Goal: Task Accomplishment & Management: Use online tool/utility

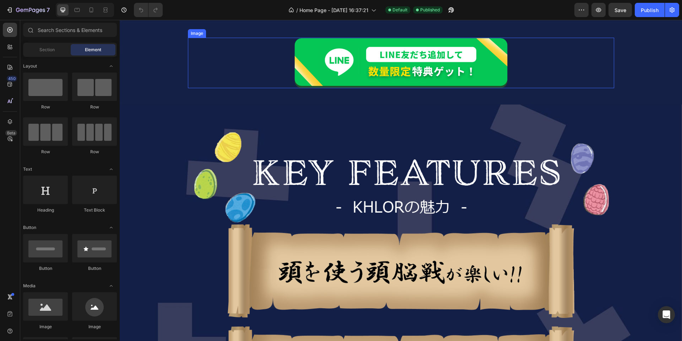
scroll to position [497, 0]
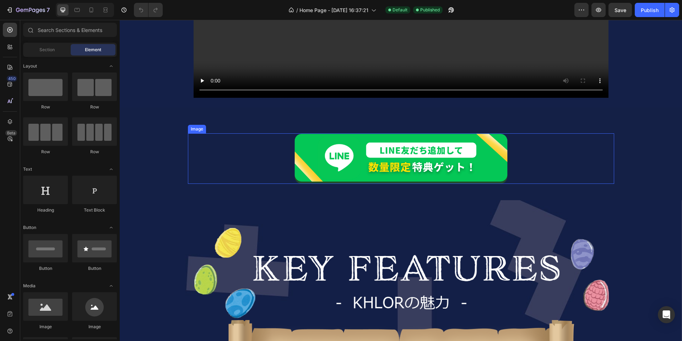
click at [365, 147] on img at bounding box center [401, 158] width 213 height 50
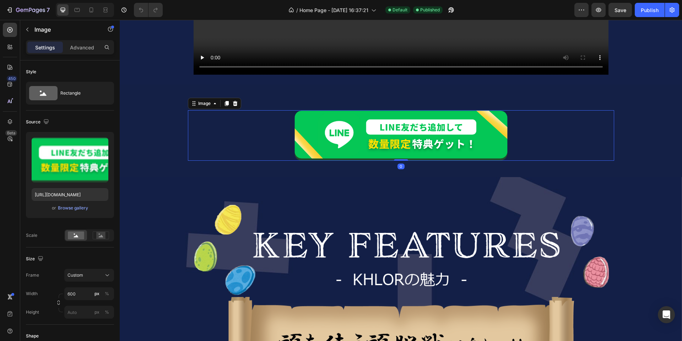
scroll to position [533, 0]
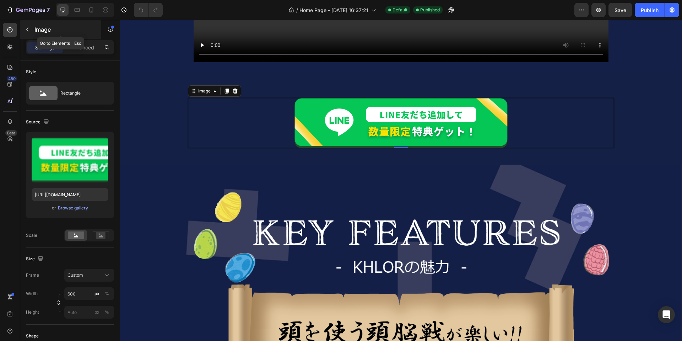
click at [29, 29] on icon "button" at bounding box center [28, 30] width 6 height 6
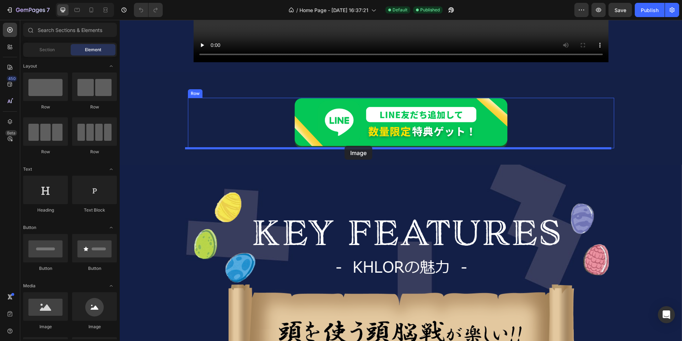
drag, startPoint x: 167, startPoint y: 323, endPoint x: 345, endPoint y: 146, distance: 251.0
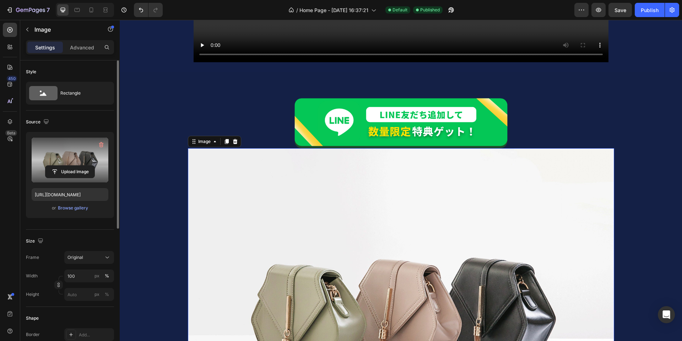
click at [81, 158] on label at bounding box center [70, 159] width 77 height 45
click at [81, 166] on input "file" at bounding box center [69, 172] width 49 height 12
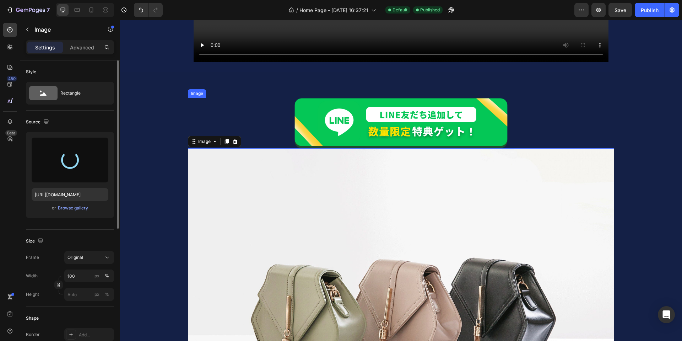
type input "[URL][DOMAIN_NAME]"
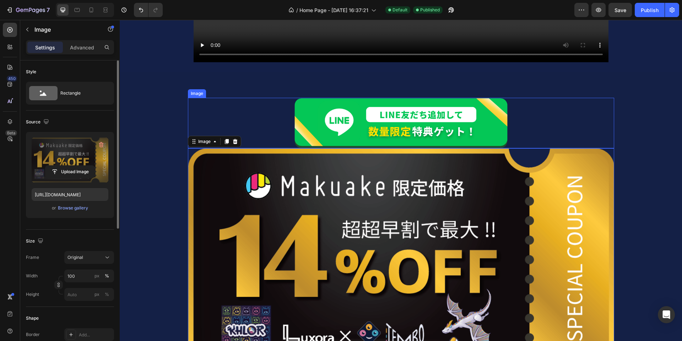
click at [393, 125] on img at bounding box center [401, 123] width 213 height 50
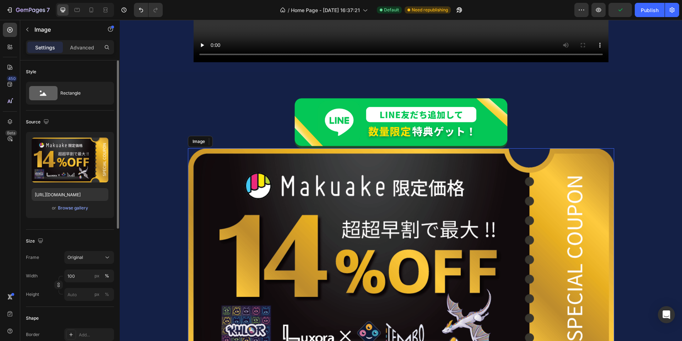
click at [258, 244] on img at bounding box center [401, 260] width 426 height 224
click at [76, 279] on input "100" at bounding box center [89, 275] width 50 height 13
type input "600"
click at [99, 275] on div "px" at bounding box center [97, 275] width 5 height 6
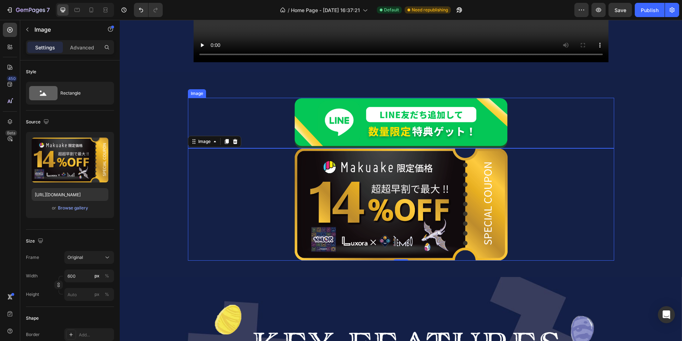
click at [469, 119] on img at bounding box center [401, 123] width 213 height 50
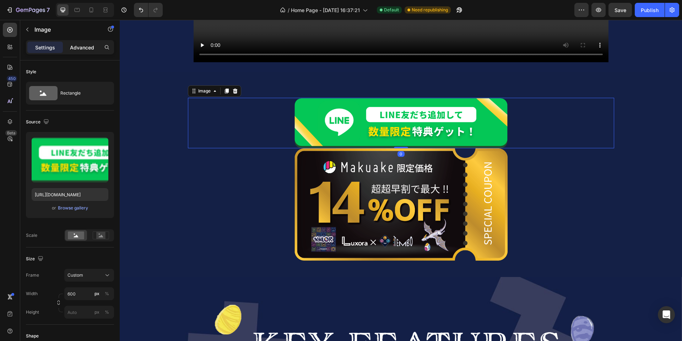
click at [88, 46] on p "Advanced" at bounding box center [82, 47] width 24 height 7
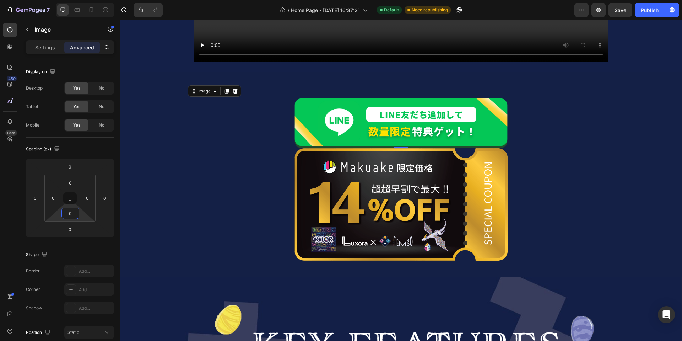
click at [72, 212] on input "0" at bounding box center [70, 213] width 14 height 11
click at [83, 306] on div "2XL 32px" at bounding box center [86, 303] width 44 height 11
type input "32"
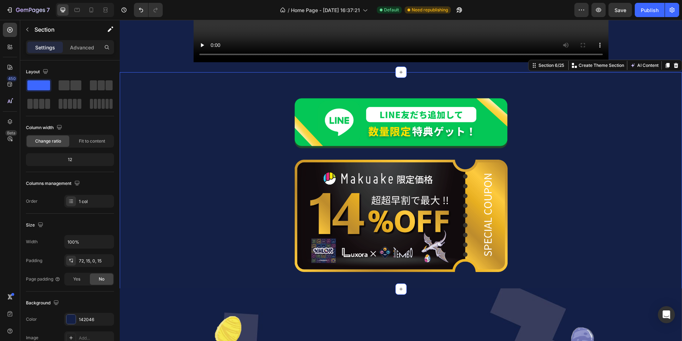
click at [164, 245] on div "Image Image Row" at bounding box center [401, 193] width 552 height 191
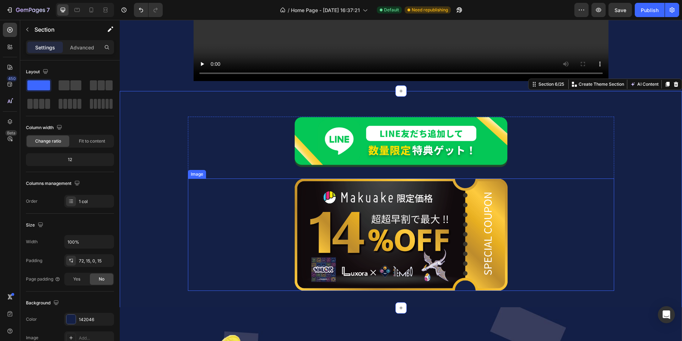
scroll to position [497, 0]
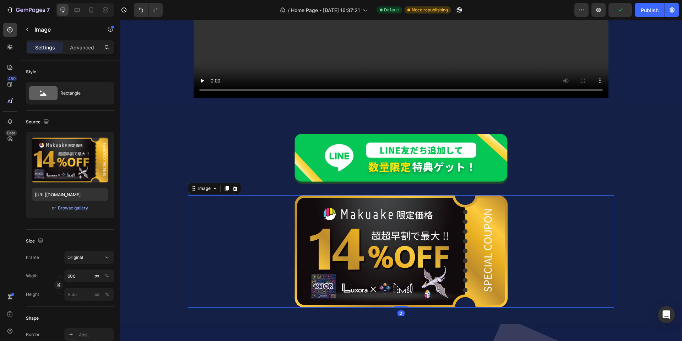
click at [442, 251] on img at bounding box center [401, 251] width 213 height 112
click at [308, 236] on img at bounding box center [401, 251] width 213 height 112
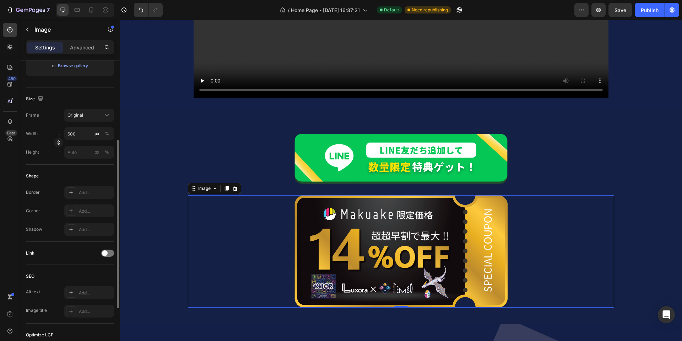
scroll to position [178, 0]
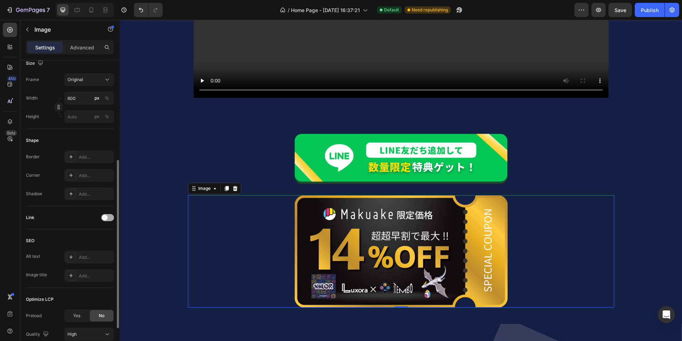
click at [105, 217] on span at bounding box center [105, 218] width 6 height 6
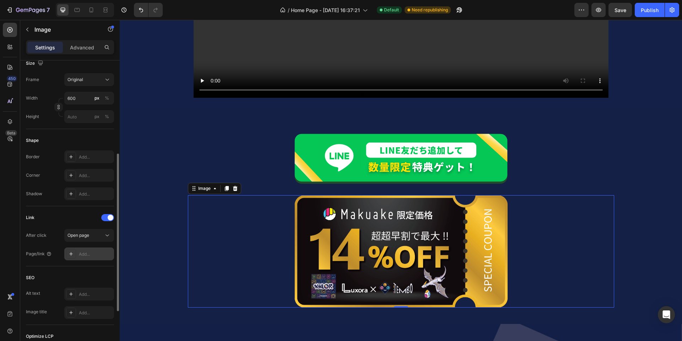
click at [89, 255] on div "Add..." at bounding box center [95, 254] width 33 height 6
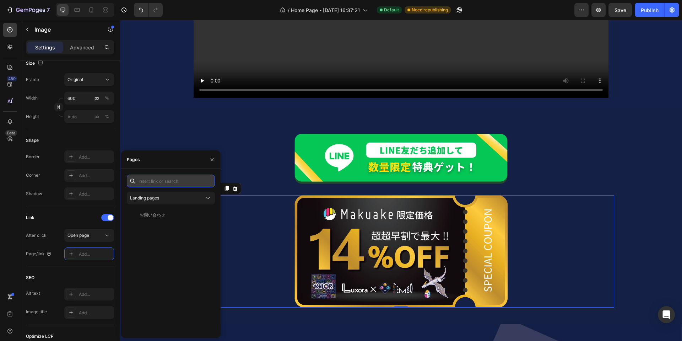
click at [147, 180] on input "text" at bounding box center [171, 180] width 88 height 13
paste input "[URL][DOMAIN_NAME]"
type input "[URL][DOMAIN_NAME]"
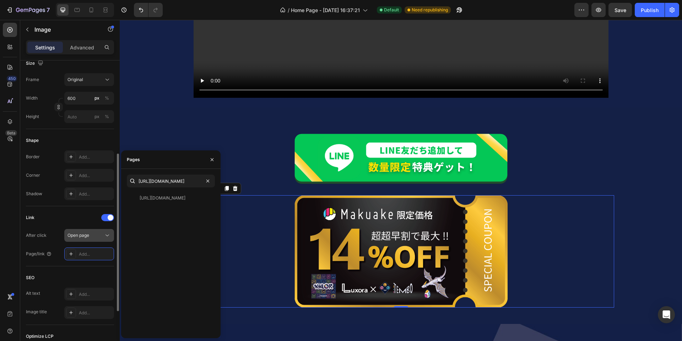
click at [85, 233] on span "Open page" at bounding box center [79, 234] width 22 height 5
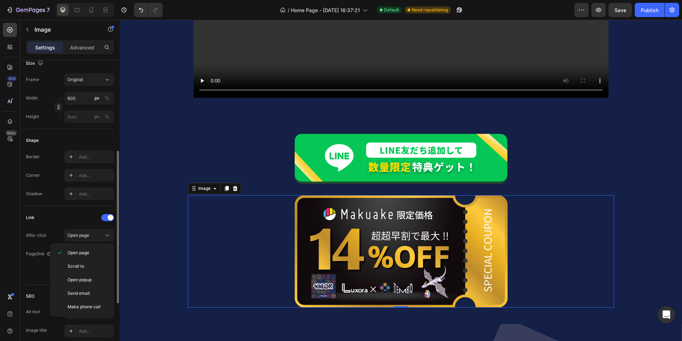
click at [56, 220] on div "Link" at bounding box center [70, 217] width 88 height 11
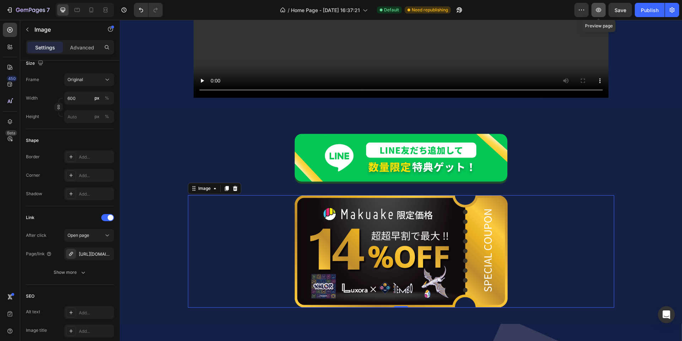
click at [598, 10] on icon "button" at bounding box center [598, 10] width 5 height 4
click at [554, 182] on link at bounding box center [401, 158] width 426 height 50
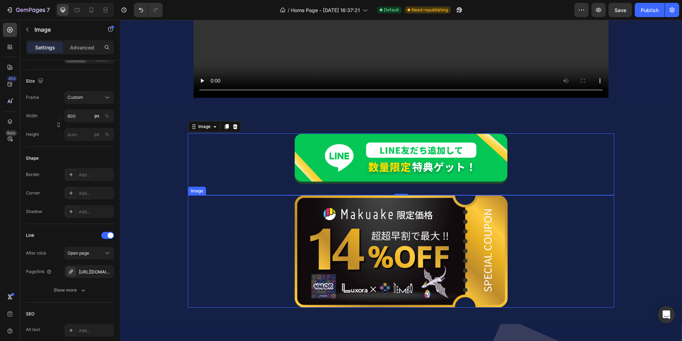
click at [605, 234] on link at bounding box center [401, 251] width 426 height 112
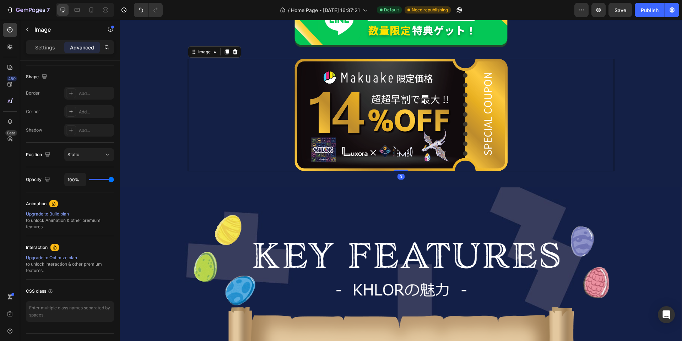
scroll to position [568, 0]
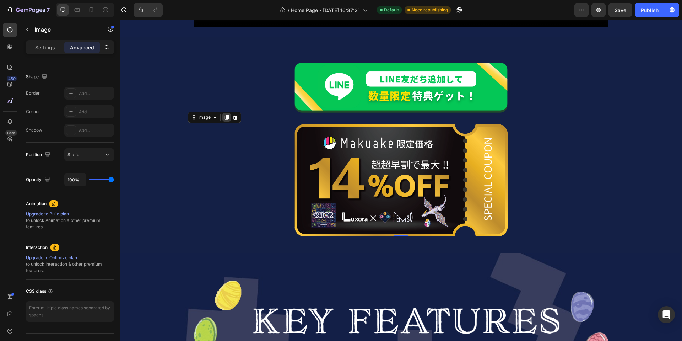
click at [226, 117] on icon at bounding box center [227, 117] width 4 height 5
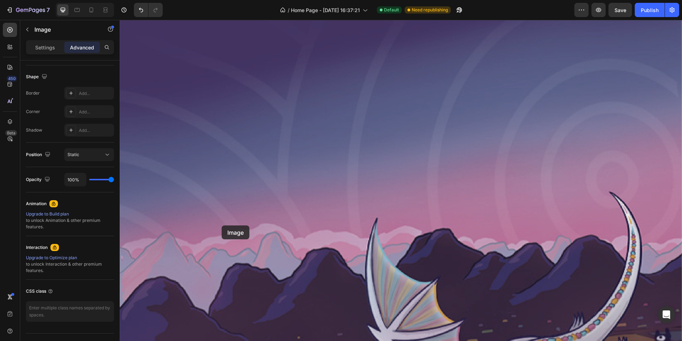
scroll to position [3055, 0]
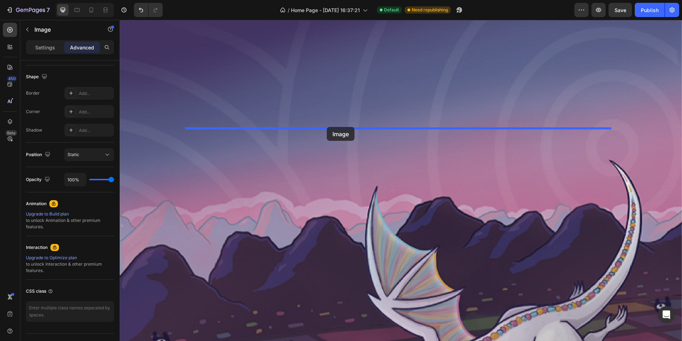
drag, startPoint x: 203, startPoint y: 161, endPoint x: 327, endPoint y: 127, distance: 128.3
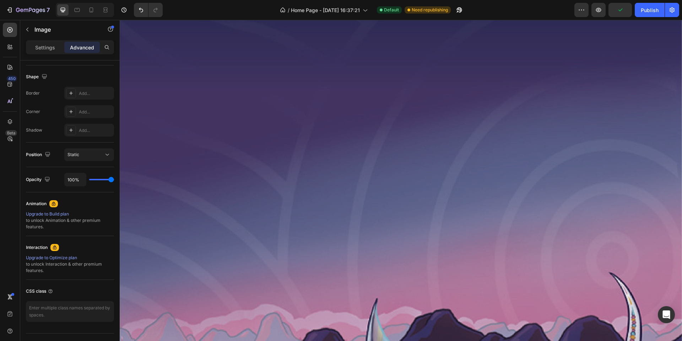
click at [84, 51] on p "Advanced" at bounding box center [82, 47] width 24 height 7
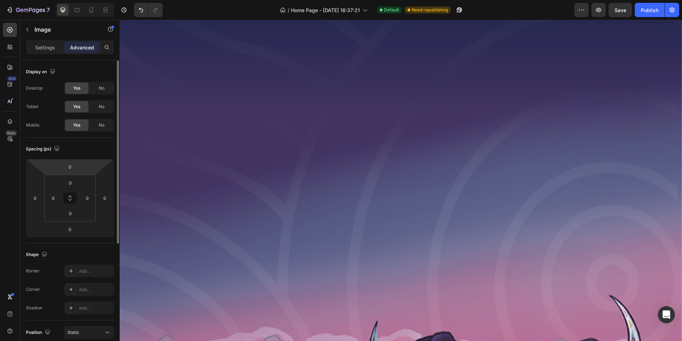
scroll to position [3020, 0]
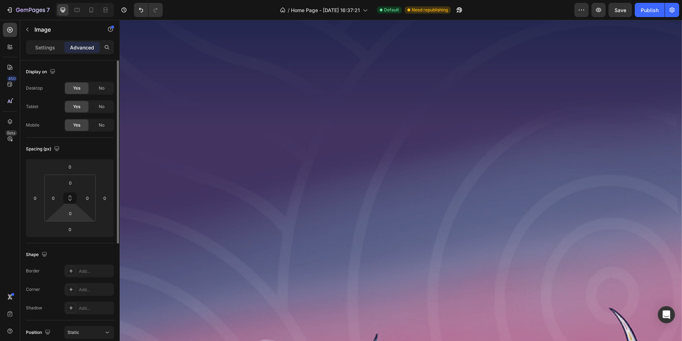
click at [74, 0] on html "7 / Home Page - [DATE] 16:37:21 Default Need republishing Preview Save Publish …" at bounding box center [341, 0] width 682 height 0
click at [74, 210] on input "0" at bounding box center [70, 213] width 14 height 11
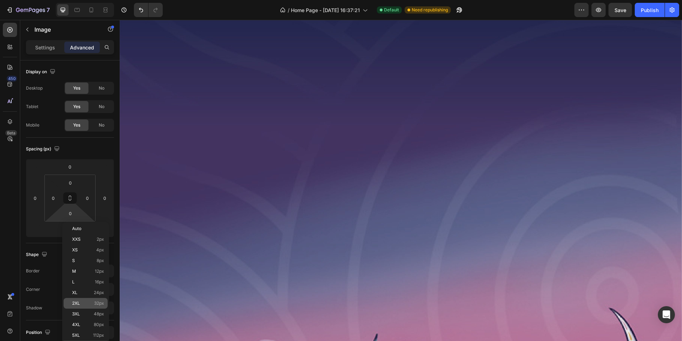
click at [88, 304] on p "2XL 32px" at bounding box center [88, 303] width 32 height 5
type input "32"
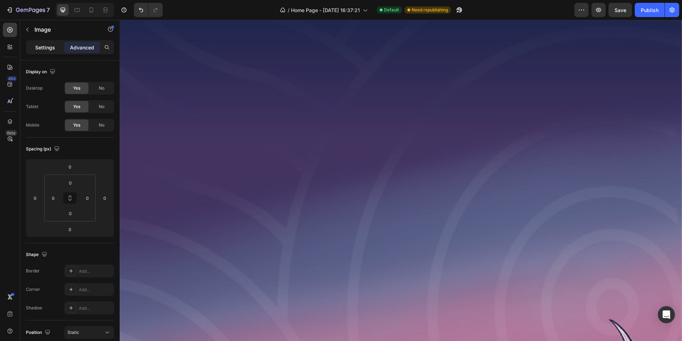
click at [46, 50] on p "Settings" at bounding box center [45, 47] width 20 height 7
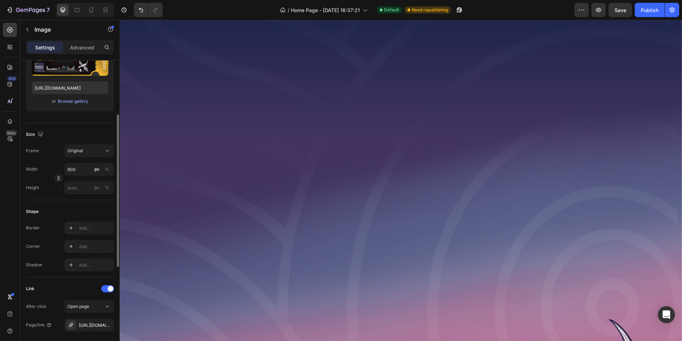
scroll to position [142, 0]
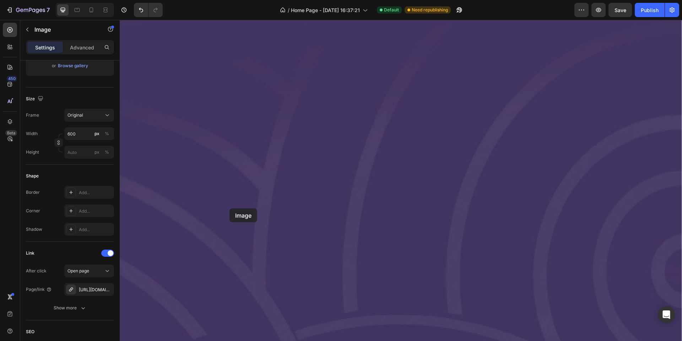
scroll to position [5394, 0]
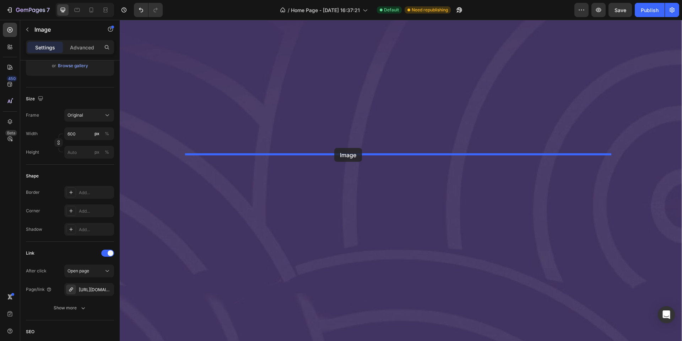
drag, startPoint x: 199, startPoint y: 74, endPoint x: 334, endPoint y: 150, distance: 155.7
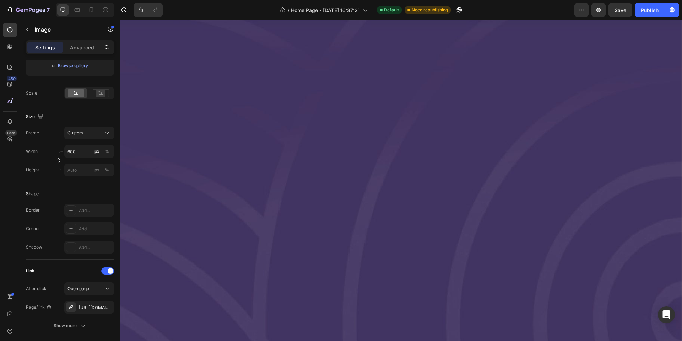
click at [83, 45] on p "Advanced" at bounding box center [82, 47] width 24 height 7
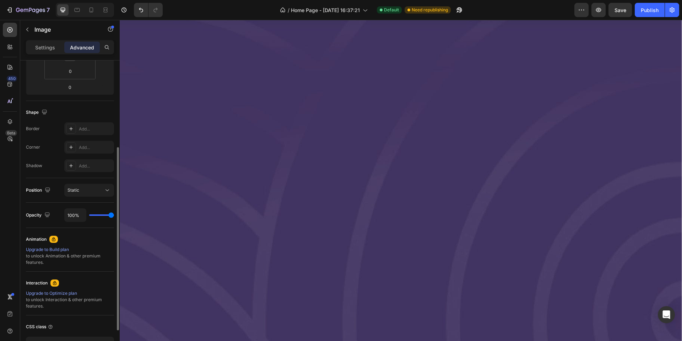
scroll to position [36, 0]
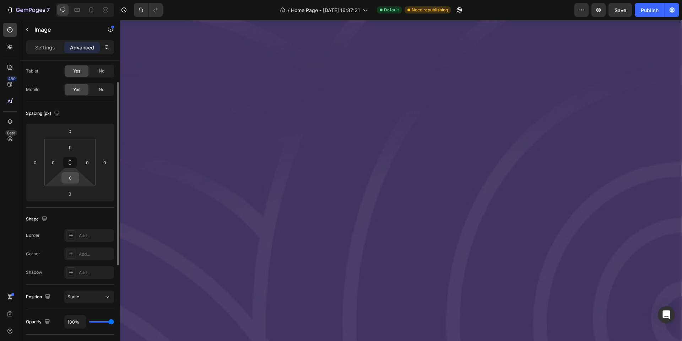
click at [73, 178] on input "0" at bounding box center [70, 177] width 14 height 11
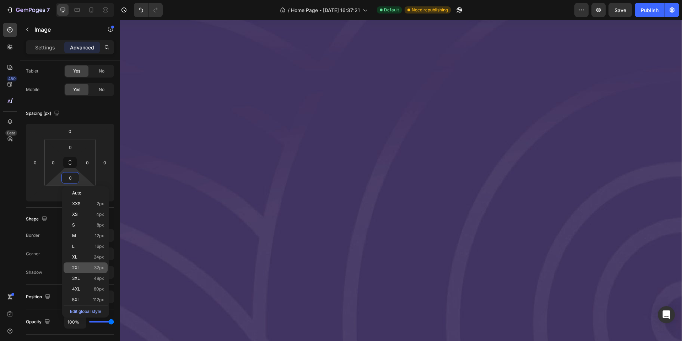
click at [80, 266] on p "2XL 32px" at bounding box center [88, 267] width 32 height 5
type input "32"
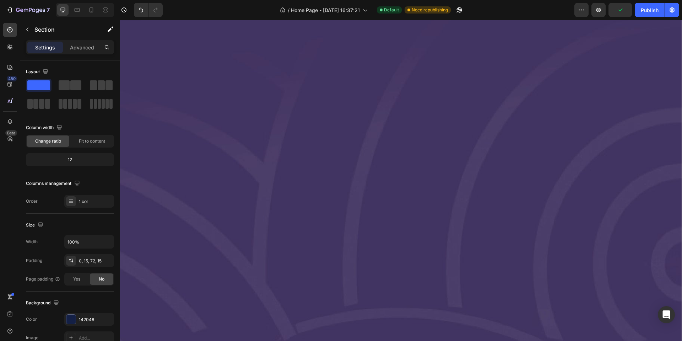
scroll to position [5429, 0]
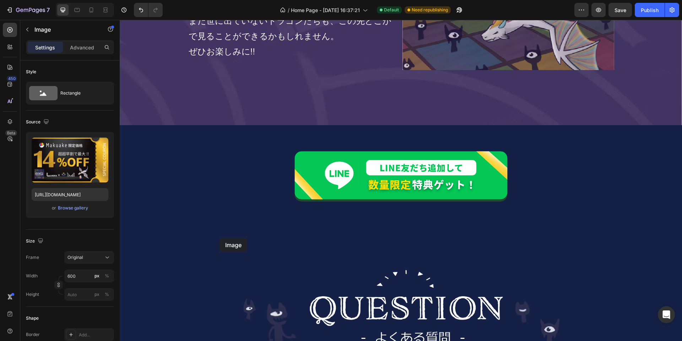
scroll to position [7952, 0]
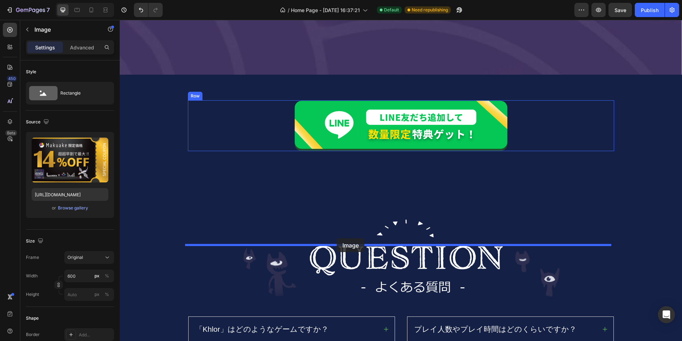
drag, startPoint x: 203, startPoint y: 164, endPoint x: 337, endPoint y: 238, distance: 153.0
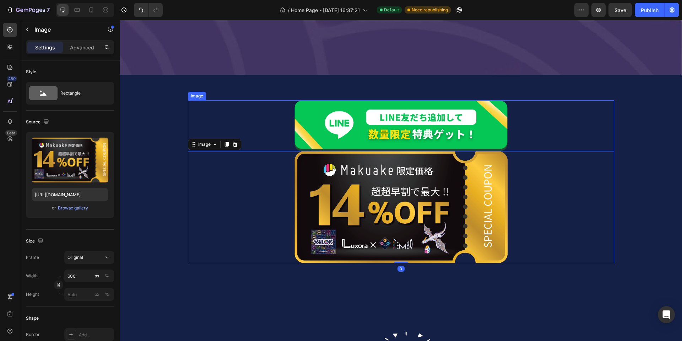
click at [339, 151] on img at bounding box center [401, 125] width 213 height 50
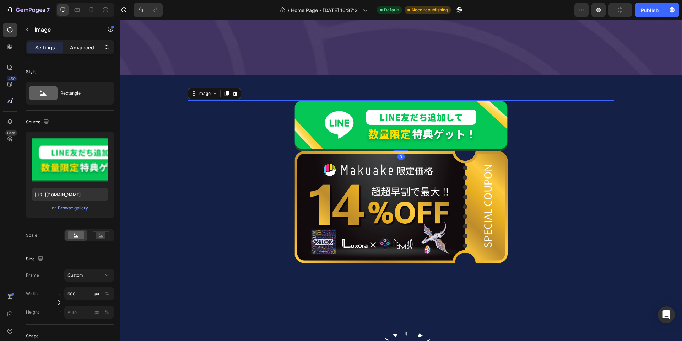
click at [81, 50] on p "Advanced" at bounding box center [82, 47] width 24 height 7
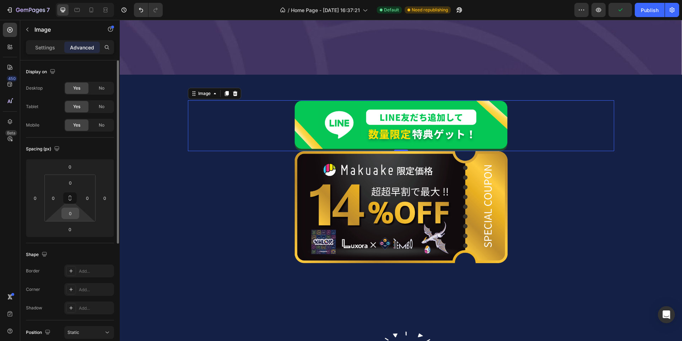
click at [72, 218] on input "0" at bounding box center [70, 213] width 14 height 11
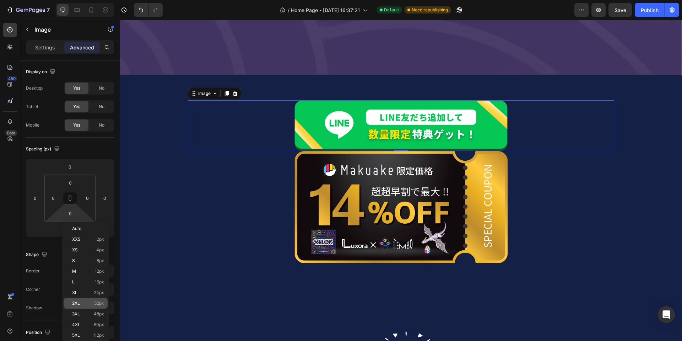
click at [84, 301] on p "2XL 32px" at bounding box center [88, 303] width 32 height 5
type input "32"
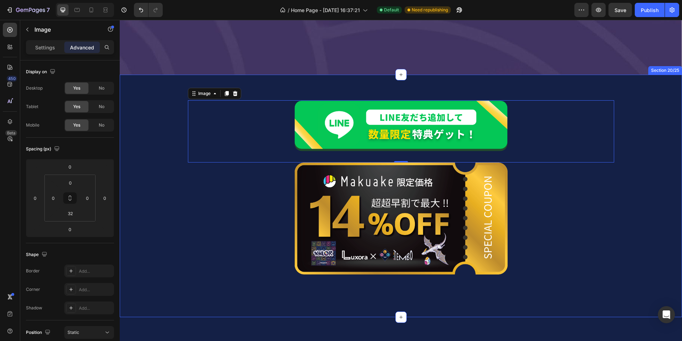
click at [166, 259] on div "Image 0 Image Row" at bounding box center [401, 195] width 552 height 191
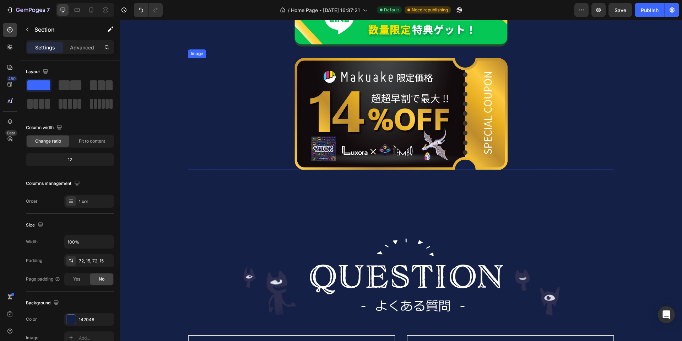
scroll to position [7990, 0]
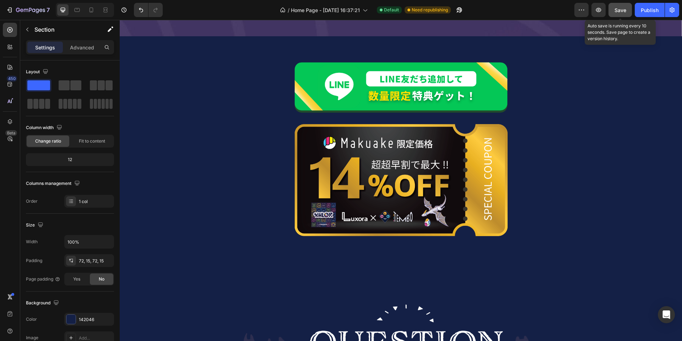
click at [621, 12] on span "Save" at bounding box center [621, 10] width 12 height 6
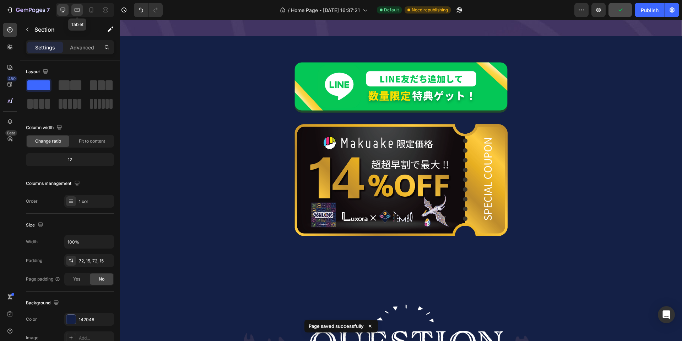
click at [79, 9] on icon at bounding box center [77, 9] width 7 height 7
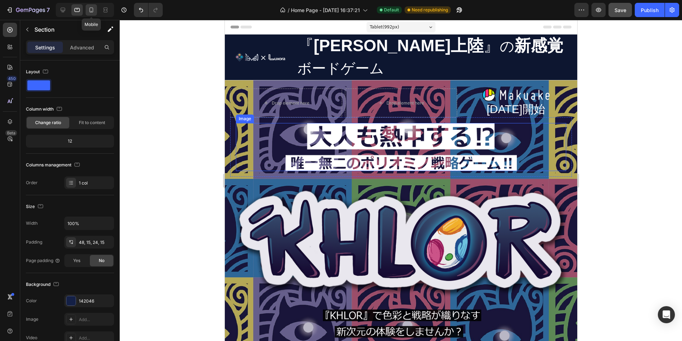
click at [92, 7] on icon at bounding box center [91, 9] width 7 height 7
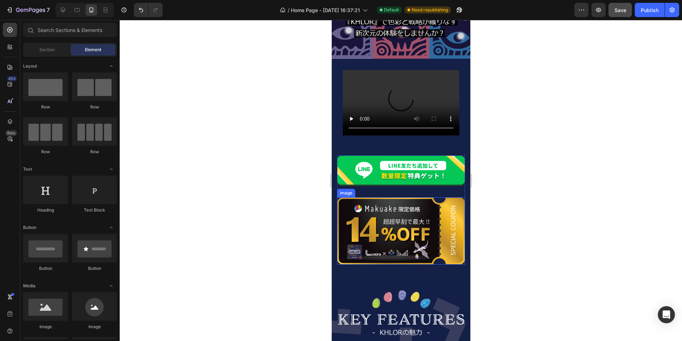
scroll to position [178, 0]
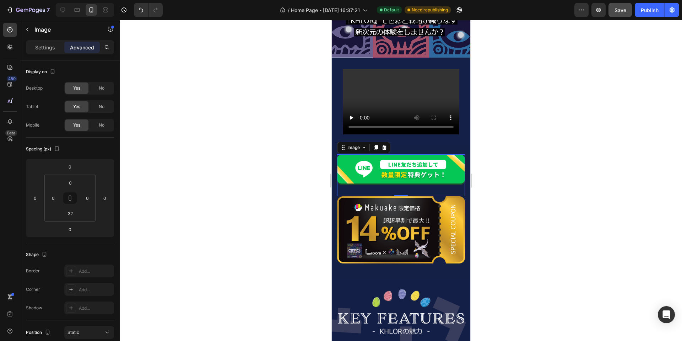
click at [386, 165] on img at bounding box center [401, 169] width 128 height 30
click at [380, 205] on img at bounding box center [401, 229] width 128 height 67
click at [513, 192] on div at bounding box center [401, 180] width 562 height 321
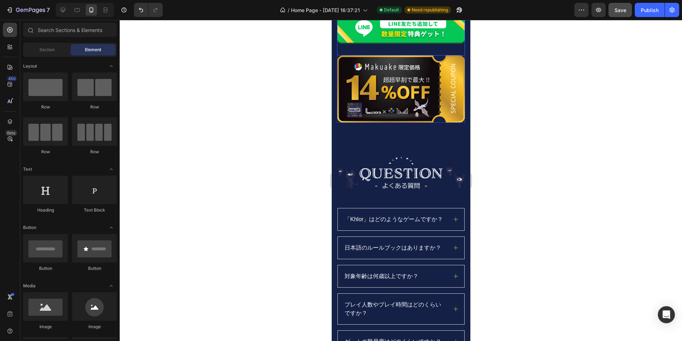
scroll to position [3908, 0]
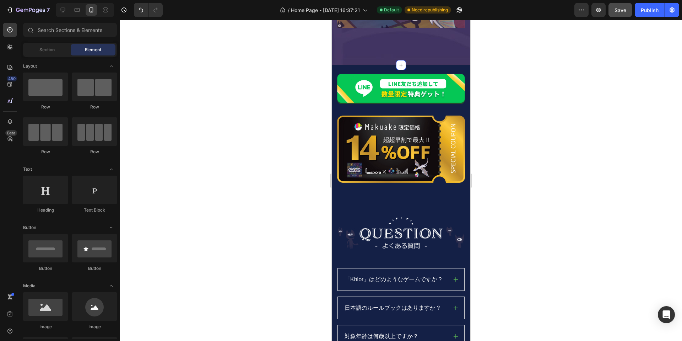
click at [428, 171] on div "Image Image Row Section 20/25" at bounding box center [400, 136] width 139 height 143
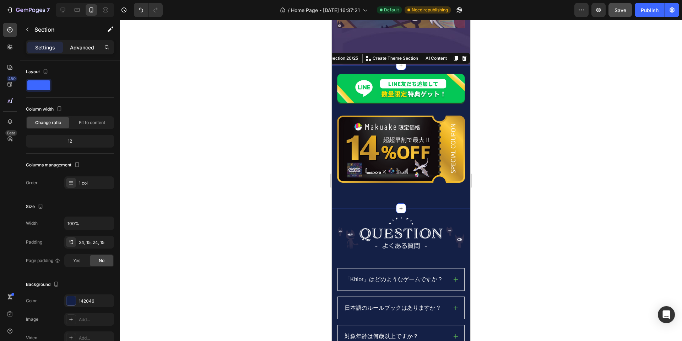
click at [85, 49] on p "Advanced" at bounding box center [82, 47] width 24 height 7
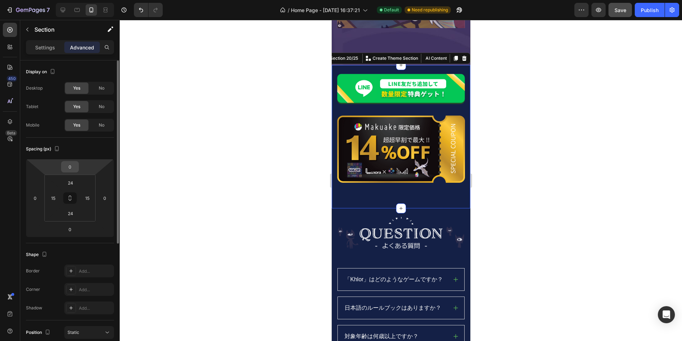
click at [77, 169] on div "0" at bounding box center [70, 166] width 18 height 11
click at [74, 169] on input "0" at bounding box center [70, 166] width 14 height 11
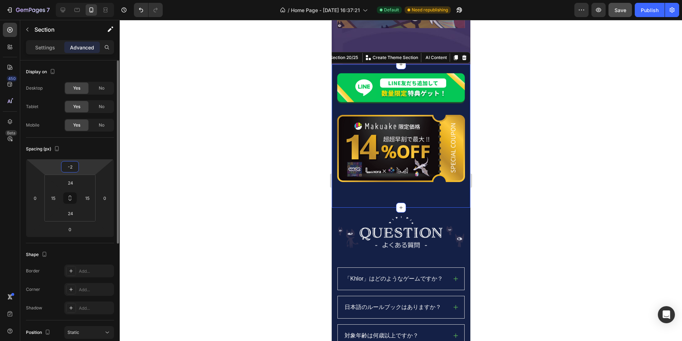
type input "-2"
click at [205, 191] on div at bounding box center [401, 180] width 562 height 321
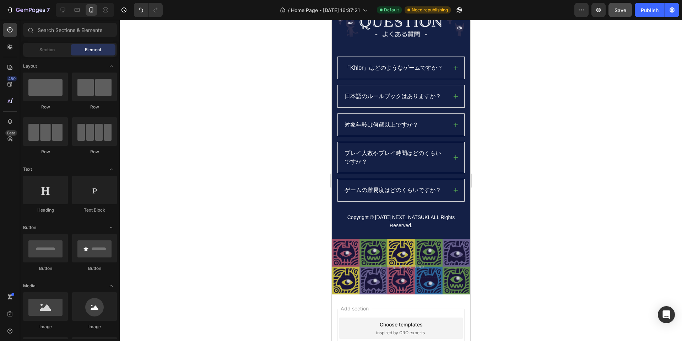
scroll to position [4157, 0]
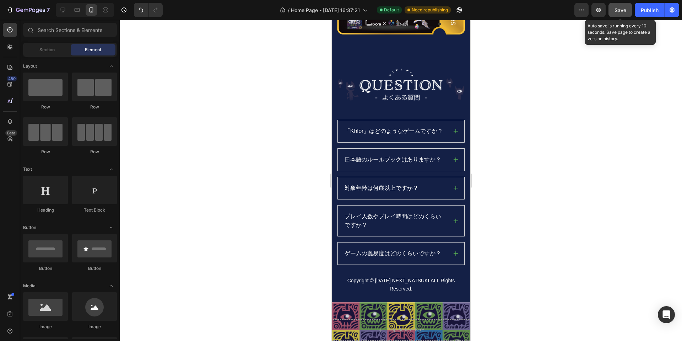
click at [617, 10] on span "Save" at bounding box center [621, 10] width 12 height 6
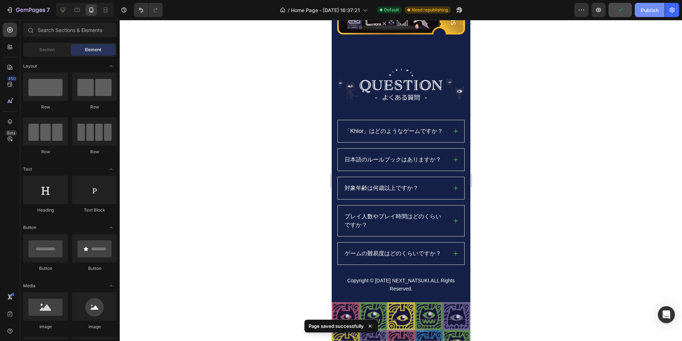
click at [643, 9] on div "Publish" at bounding box center [650, 9] width 18 height 7
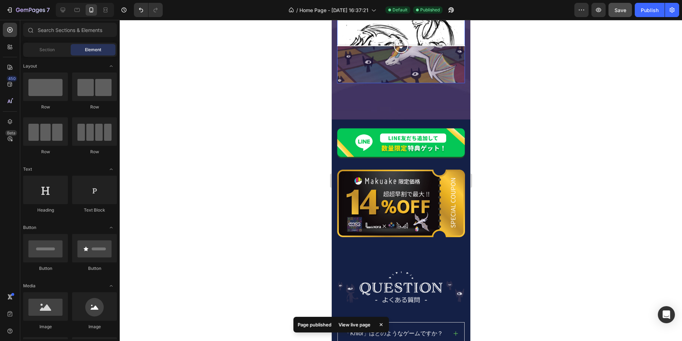
scroll to position [3979, 0]
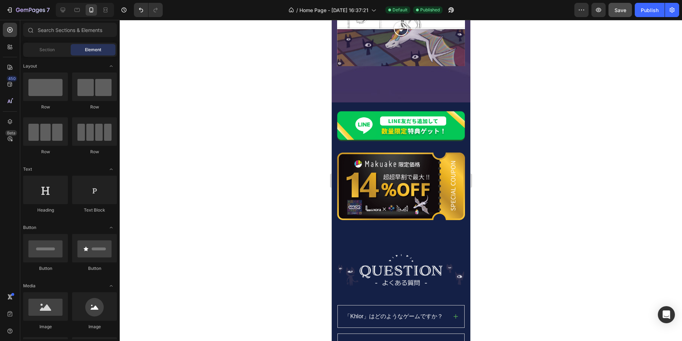
click at [286, 193] on div at bounding box center [401, 180] width 562 height 321
click at [33, 9] on icon "button" at bounding box center [30, 10] width 29 height 6
